Goal: Task Accomplishment & Management: Use online tool/utility

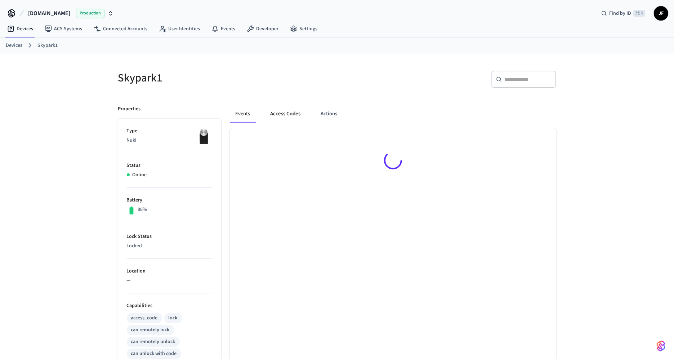
click at [284, 115] on button "Access Codes" at bounding box center [286, 113] width 42 height 17
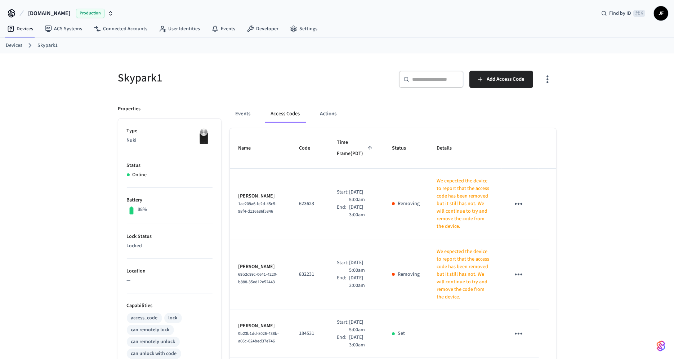
click at [438, 86] on div "​ ​" at bounding box center [431, 79] width 65 height 17
paste input "**********"
type input "**********"
